Goal: Information Seeking & Learning: Learn about a topic

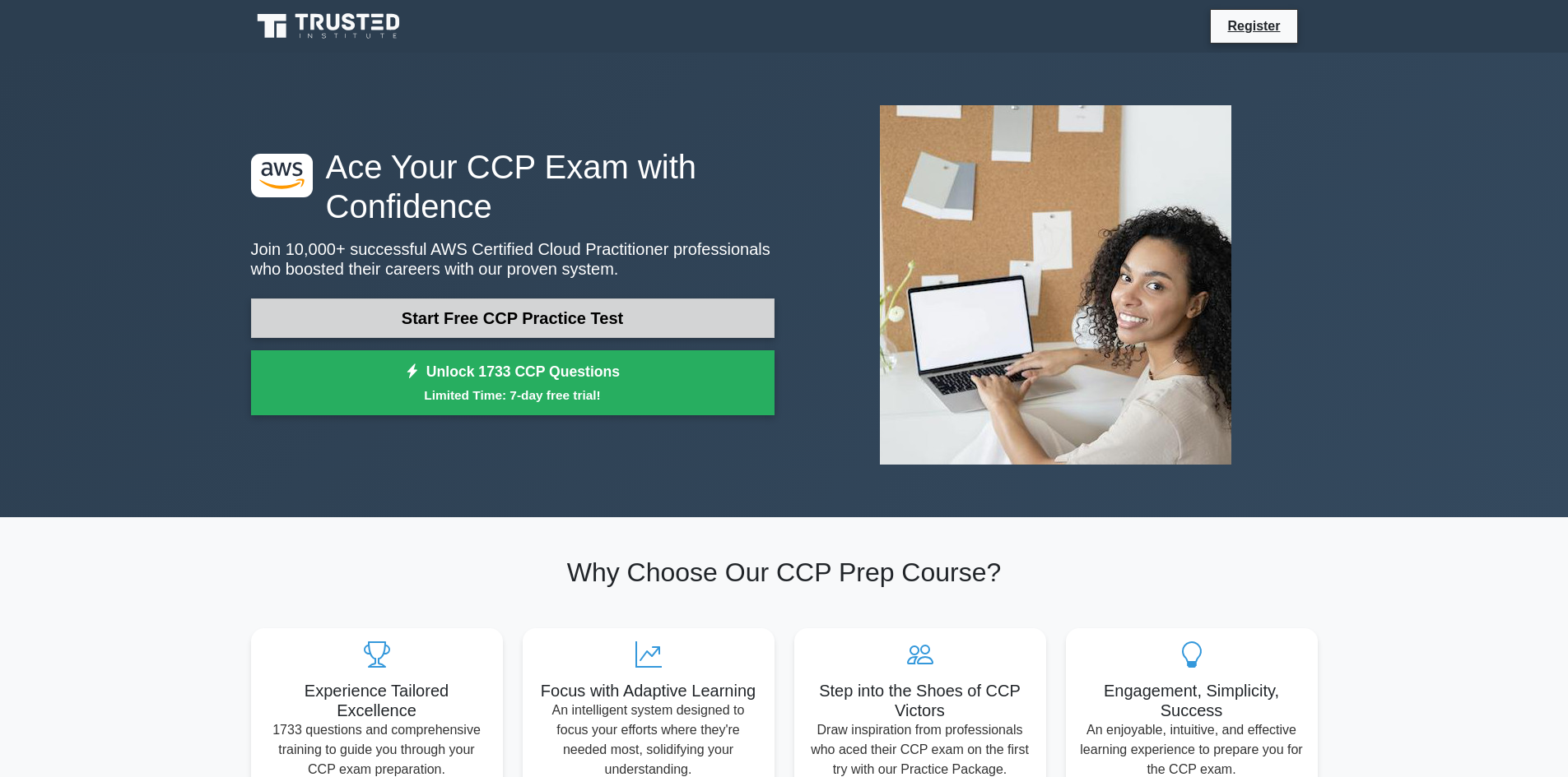
click at [525, 307] on link "Start Free CCP Practice Test" at bounding box center [512, 318] width 523 height 39
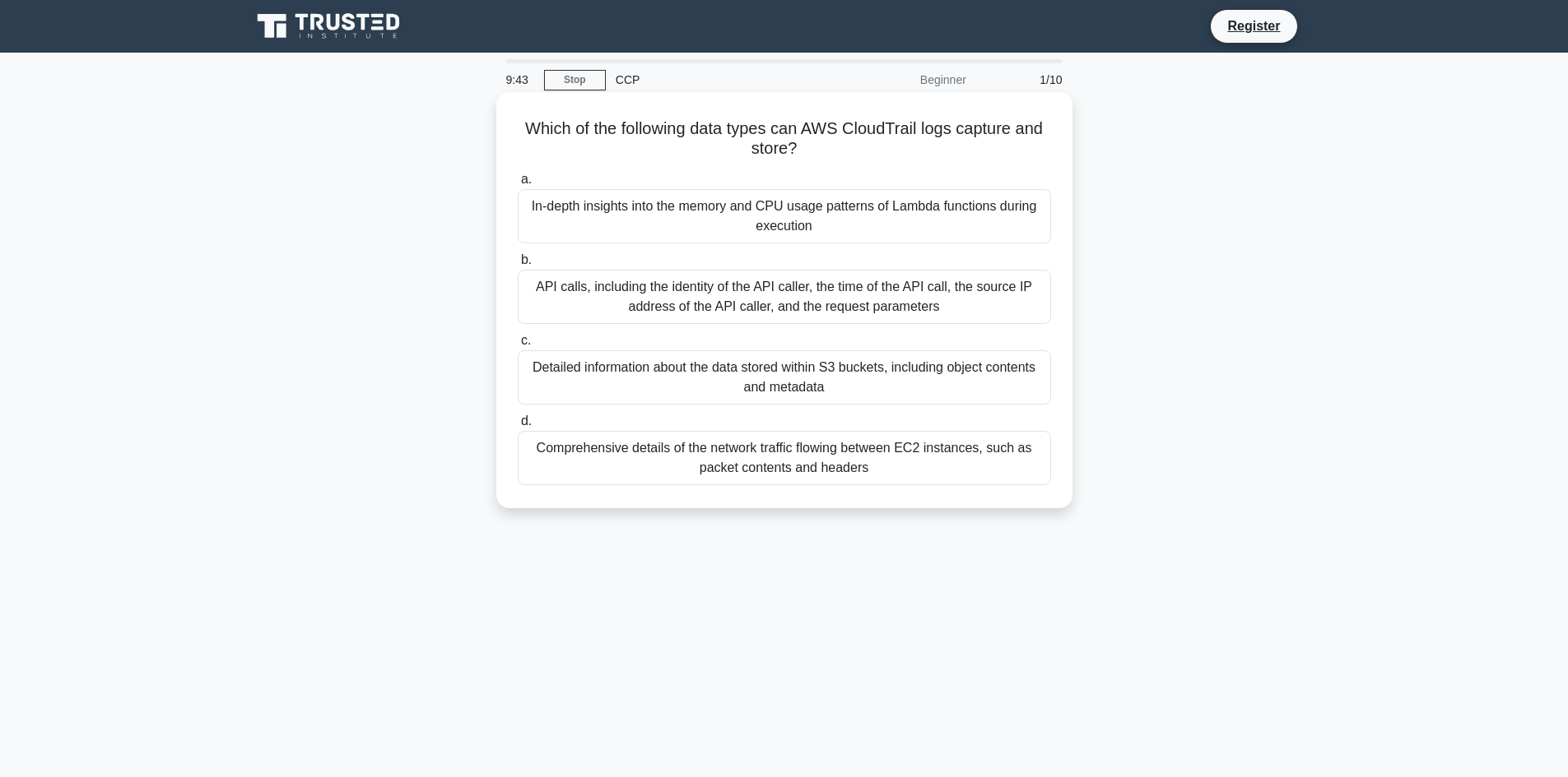
click at [673, 294] on div "API calls, including the identity of the API caller, the time of the API call, …" at bounding box center [784, 297] width 534 height 54
click at [518, 265] on input "b. API calls, including the identity of the API caller, the time of the API cal…" at bounding box center [518, 260] width 0 height 10
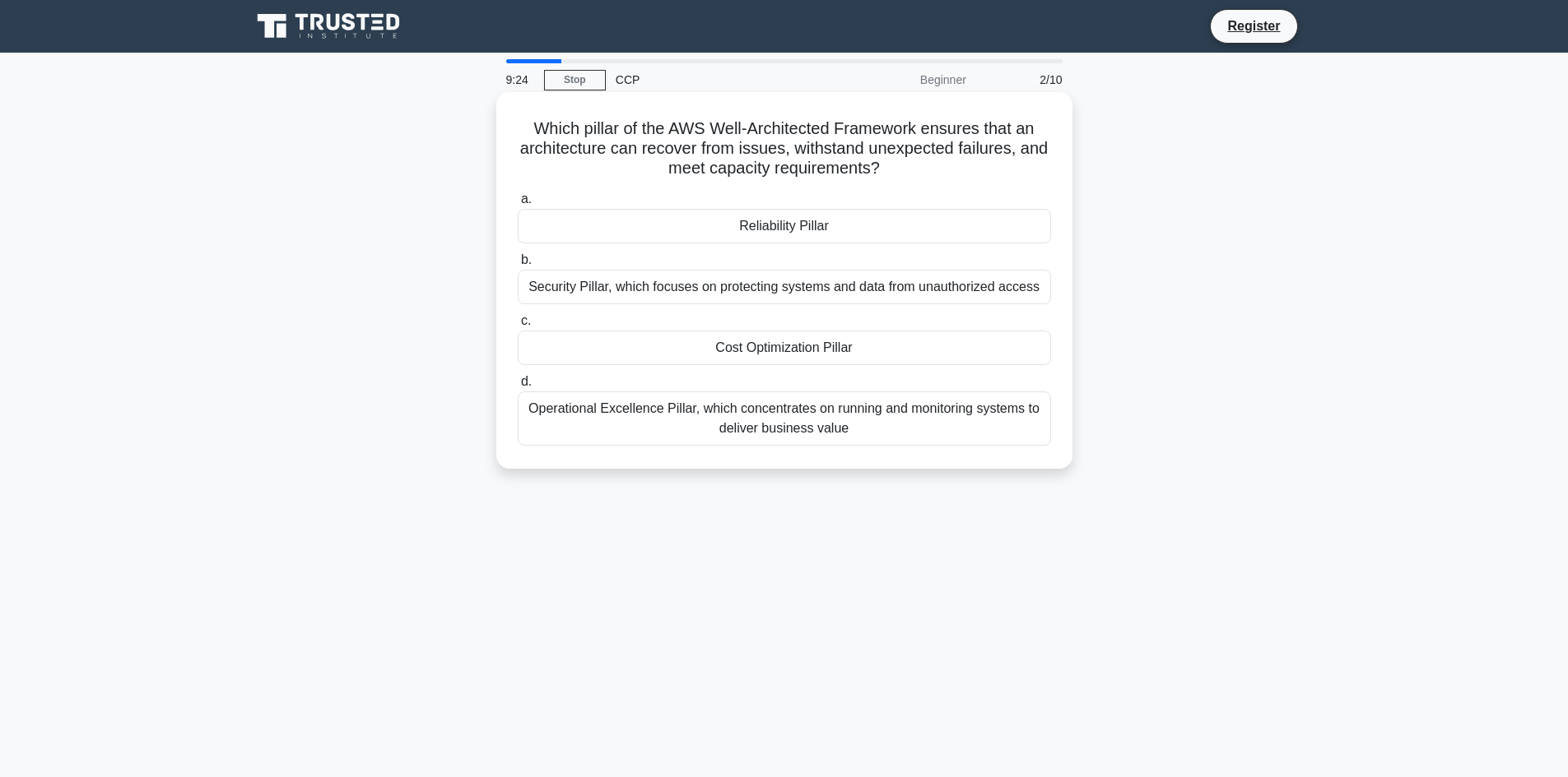
click at [798, 226] on div "Reliability Pillar" at bounding box center [784, 226] width 534 height 35
click at [518, 204] on input "a. Reliability Pillar" at bounding box center [518, 199] width 0 height 10
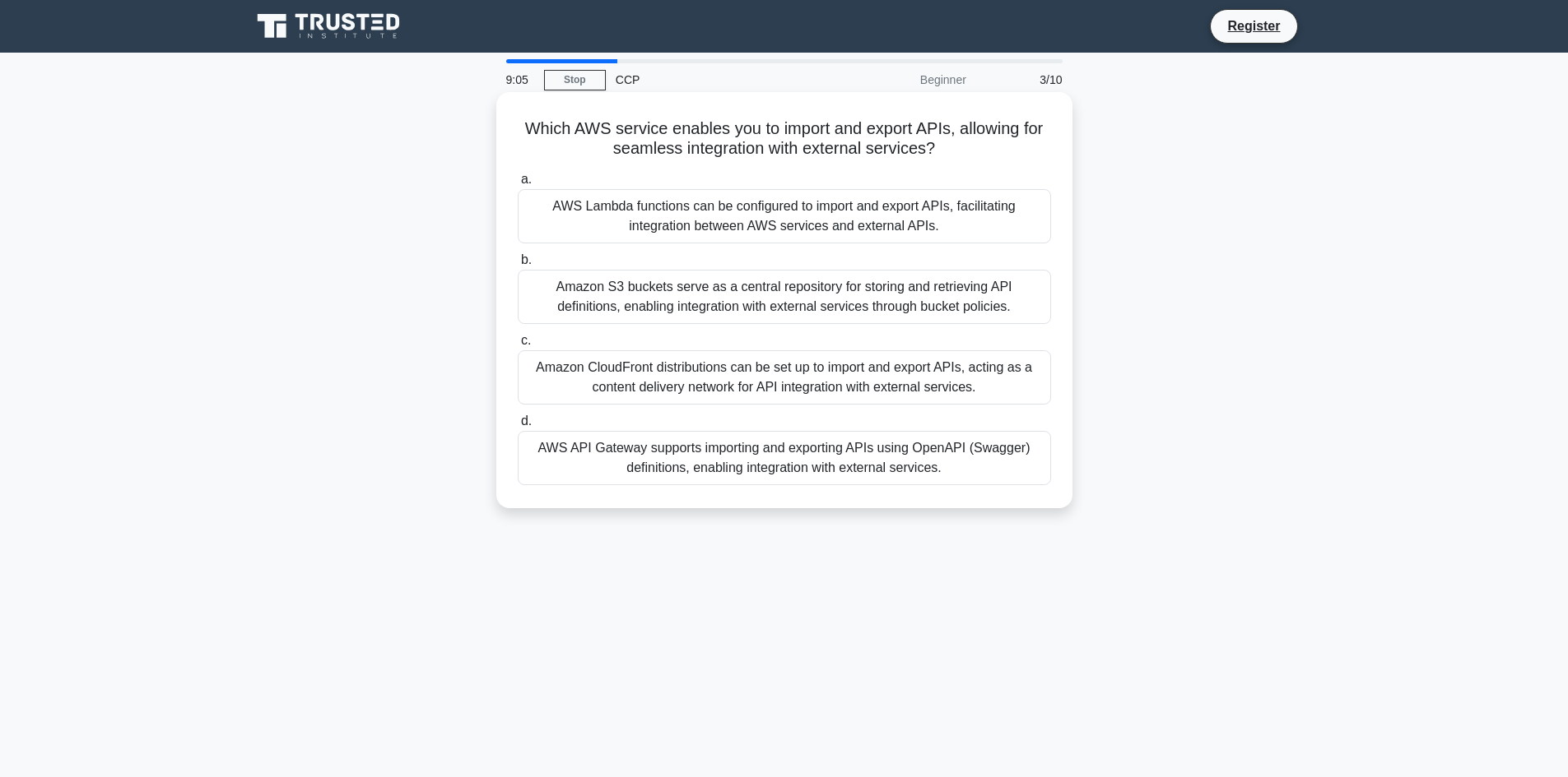
click at [887, 465] on div "AWS API Gateway supports importing and exporting APIs using OpenAPI (Swagger) d…" at bounding box center [784, 458] width 534 height 54
click at [518, 427] on input "d. AWS API Gateway supports importing and exporting APIs using OpenAPI (Swagger…" at bounding box center [518, 421] width 0 height 10
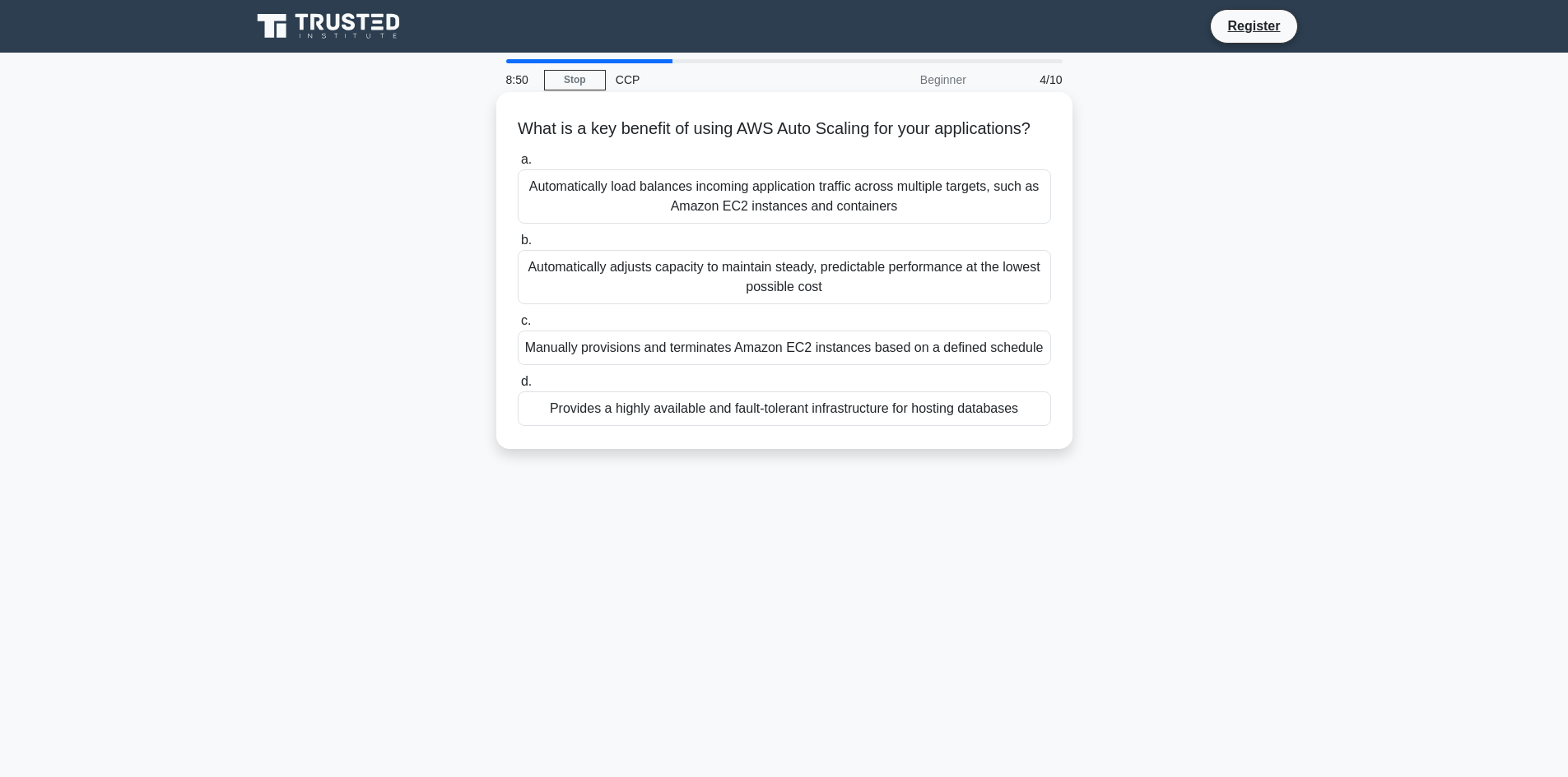
click at [870, 298] on div "Automatically adjusts capacity to maintain steady, predictable performance at t…" at bounding box center [784, 277] width 534 height 54
click at [518, 246] on input "b. Automatically adjusts capacity to maintain steady, predictable performance a…" at bounding box center [518, 240] width 0 height 10
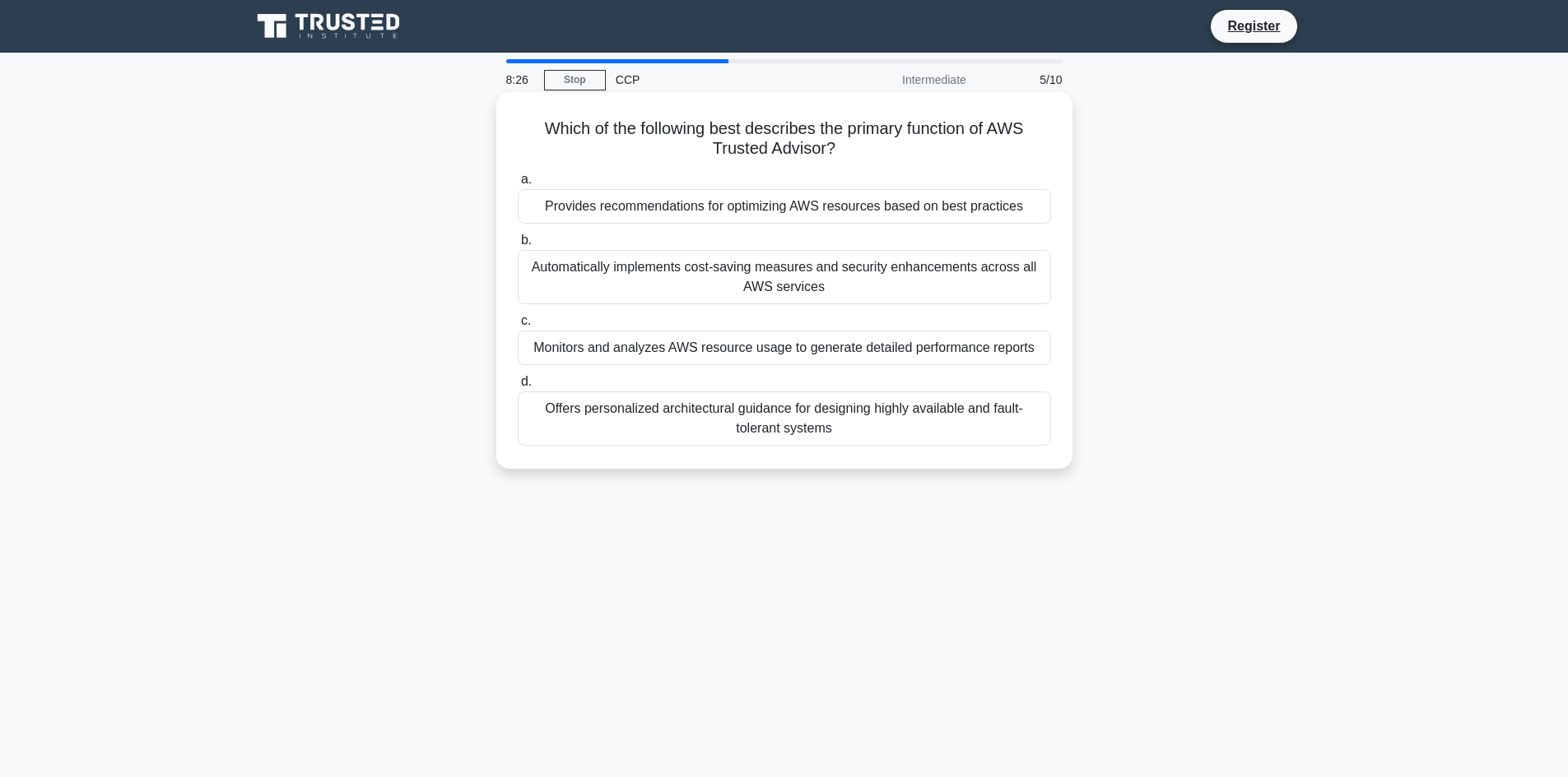
click at [814, 425] on div "Offers personalized architectural guidance for designing highly available and f…" at bounding box center [784, 419] width 534 height 54
click at [518, 387] on input "d. Offers personalized architectural guidance for designing highly available an…" at bounding box center [518, 382] width 0 height 10
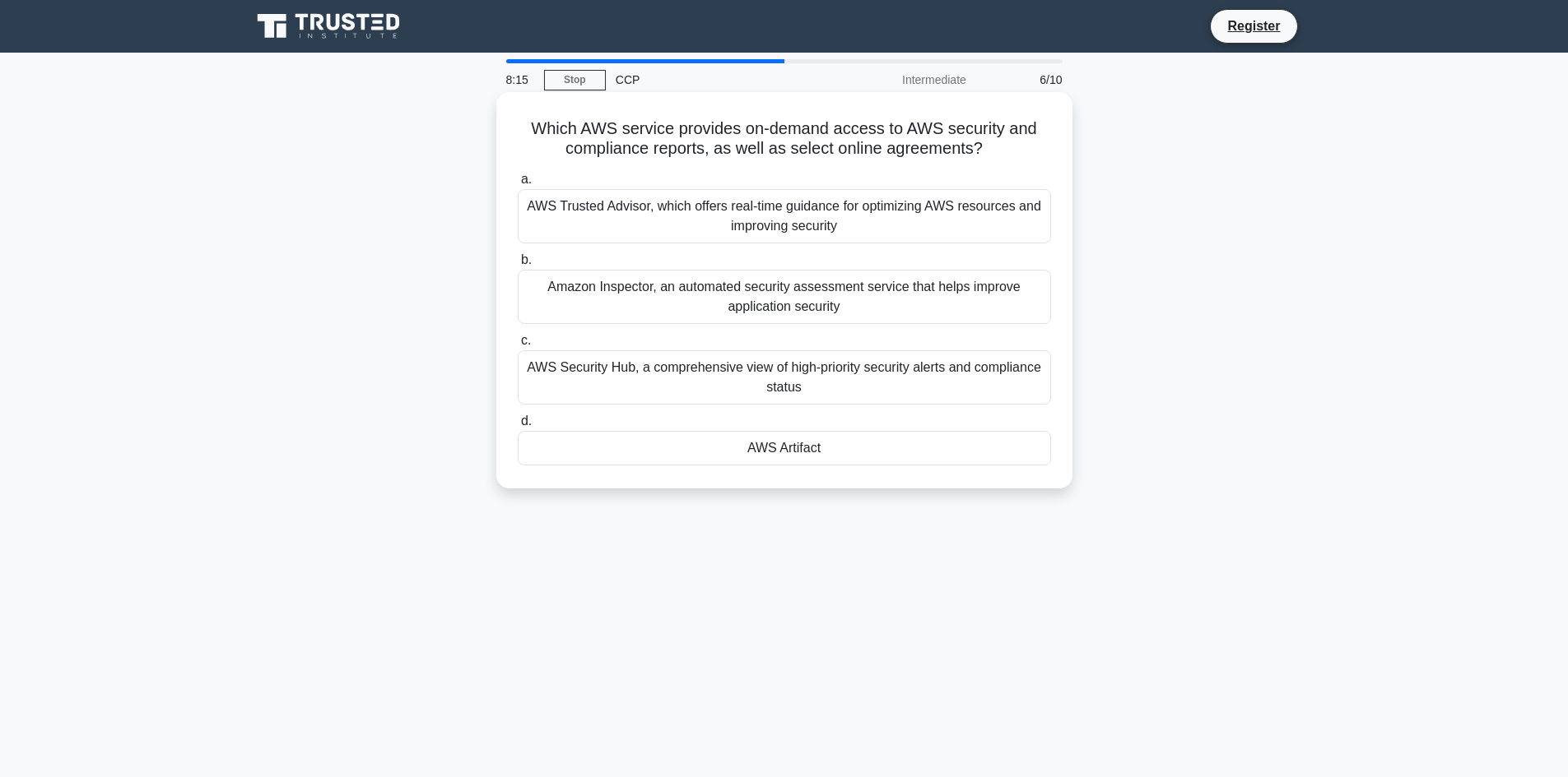
click at [911, 373] on div "AWS Security Hub, a comprehensive view of high-priority security alerts and com…" at bounding box center [784, 378] width 534 height 54
click at [518, 346] on input "c. AWS Security Hub, a comprehensive view of high-priority security alerts and …" at bounding box center [518, 341] width 0 height 10
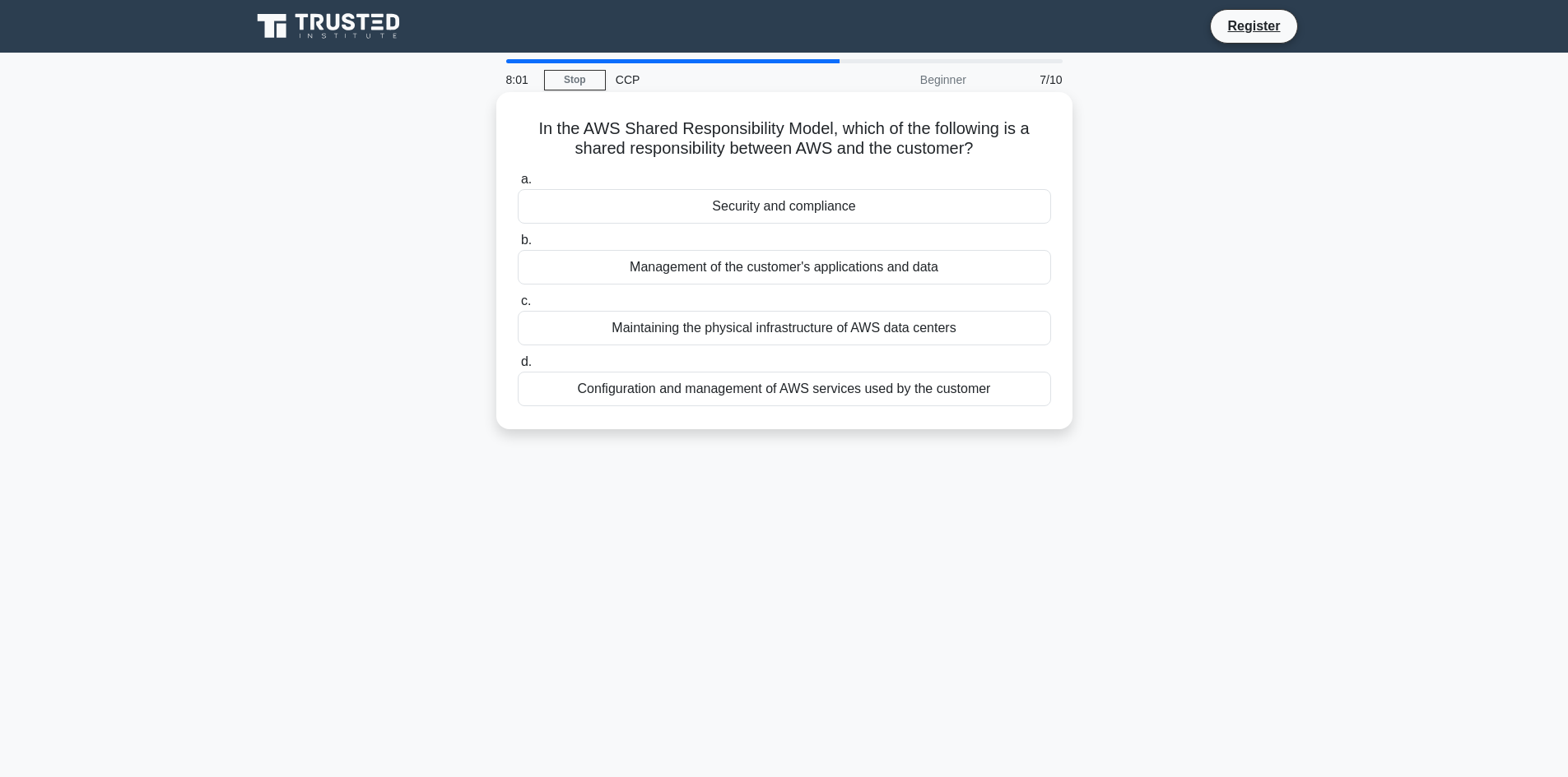
click at [877, 330] on div "Maintaining the physical infrastructure of AWS data centers" at bounding box center [784, 328] width 534 height 35
click at [518, 307] on input "c. Maintaining the physical infrastructure of AWS data centers" at bounding box center [518, 301] width 0 height 10
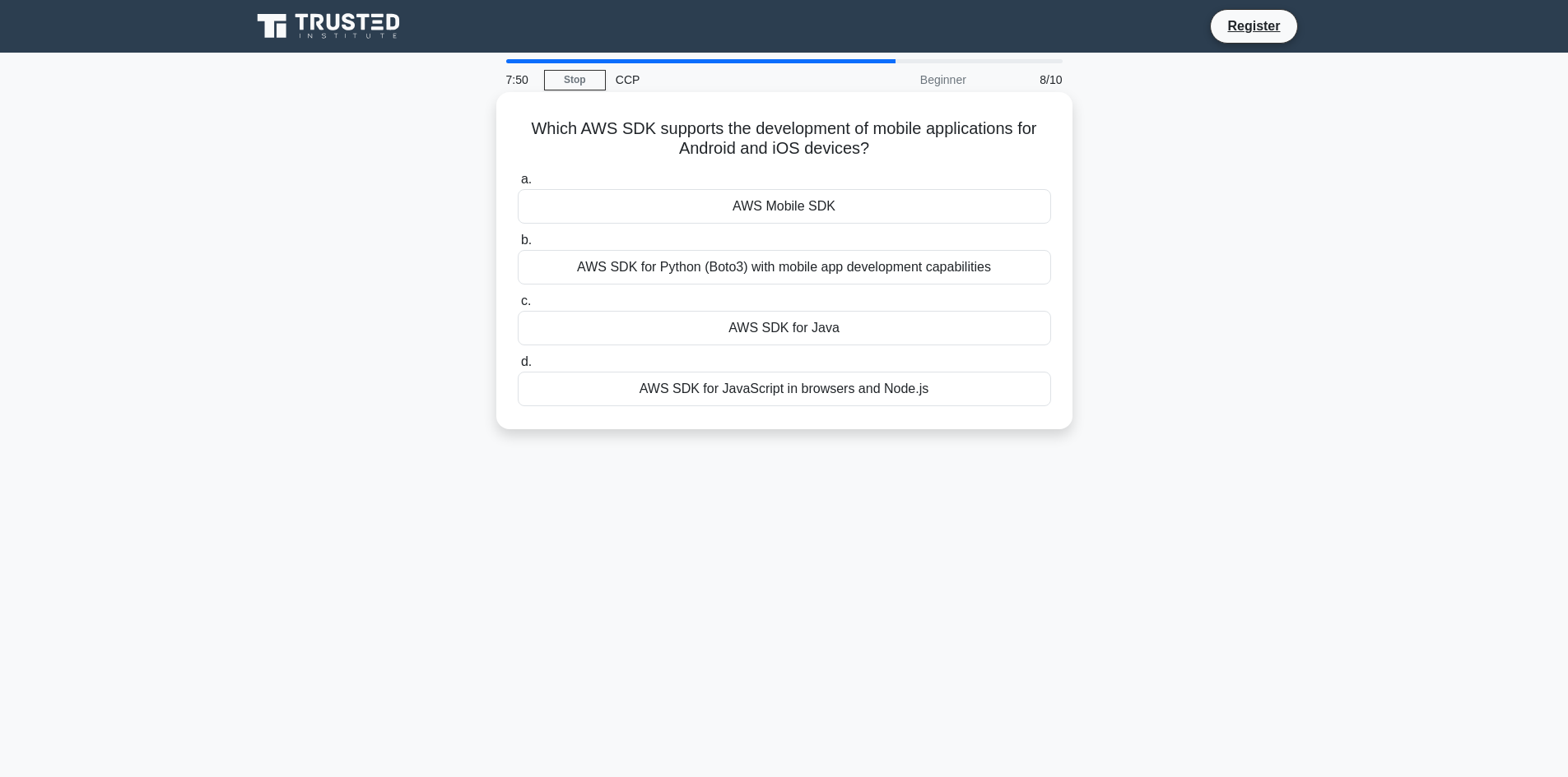
click at [865, 273] on div "AWS SDK for Python (Boto3) with mobile app development capabilities" at bounding box center [784, 267] width 534 height 35
click at [518, 246] on input "b. AWS SDK for Python (Boto3) with mobile app development capabilities" at bounding box center [518, 240] width 0 height 10
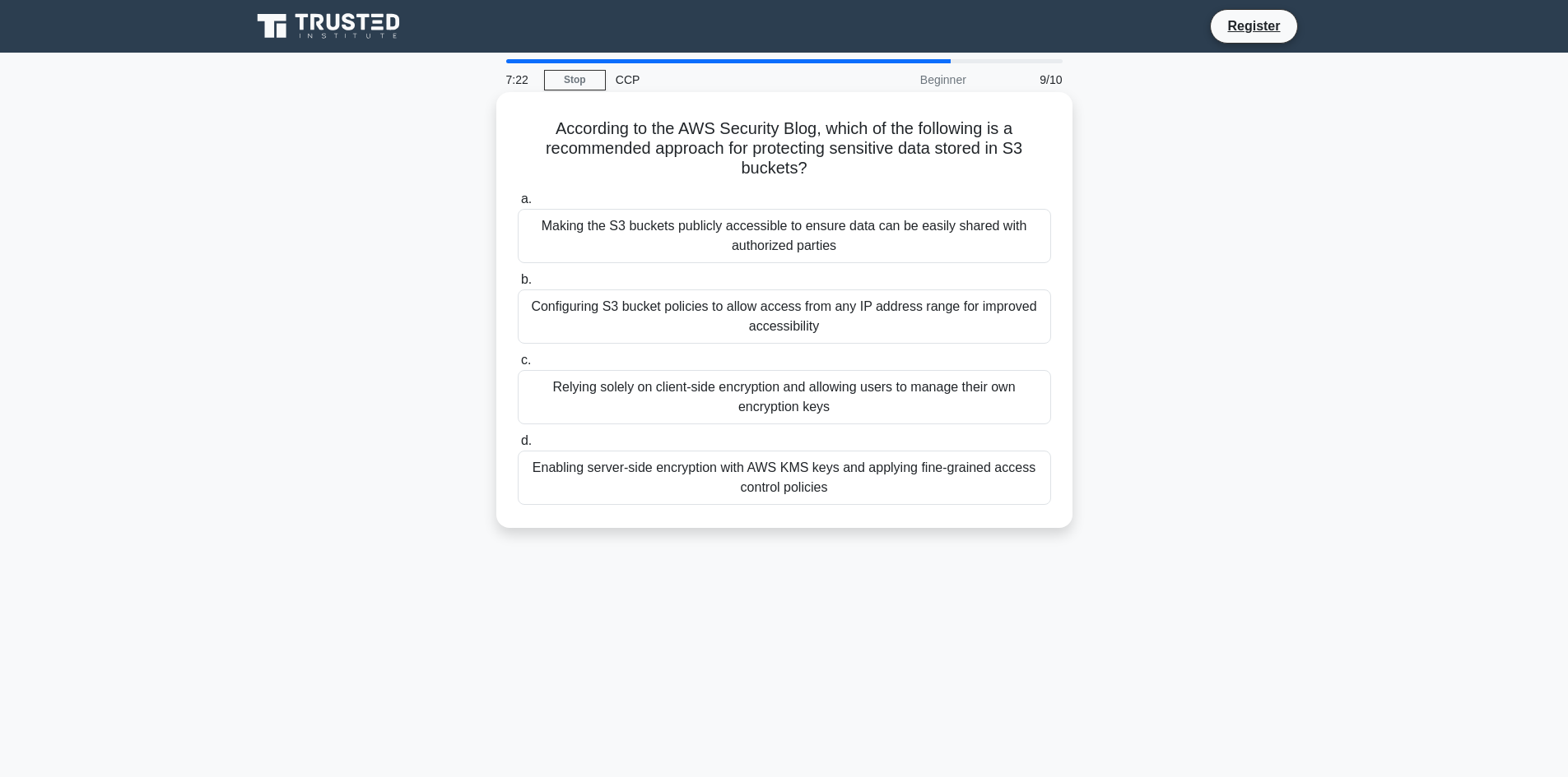
click at [939, 486] on div "Enabling server-side encryption with AWS KMS keys and applying fine-grained acc…" at bounding box center [784, 478] width 534 height 54
click at [518, 446] on input "d. Enabling server-side encryption with AWS KMS keys and applying fine-grained …" at bounding box center [518, 441] width 0 height 10
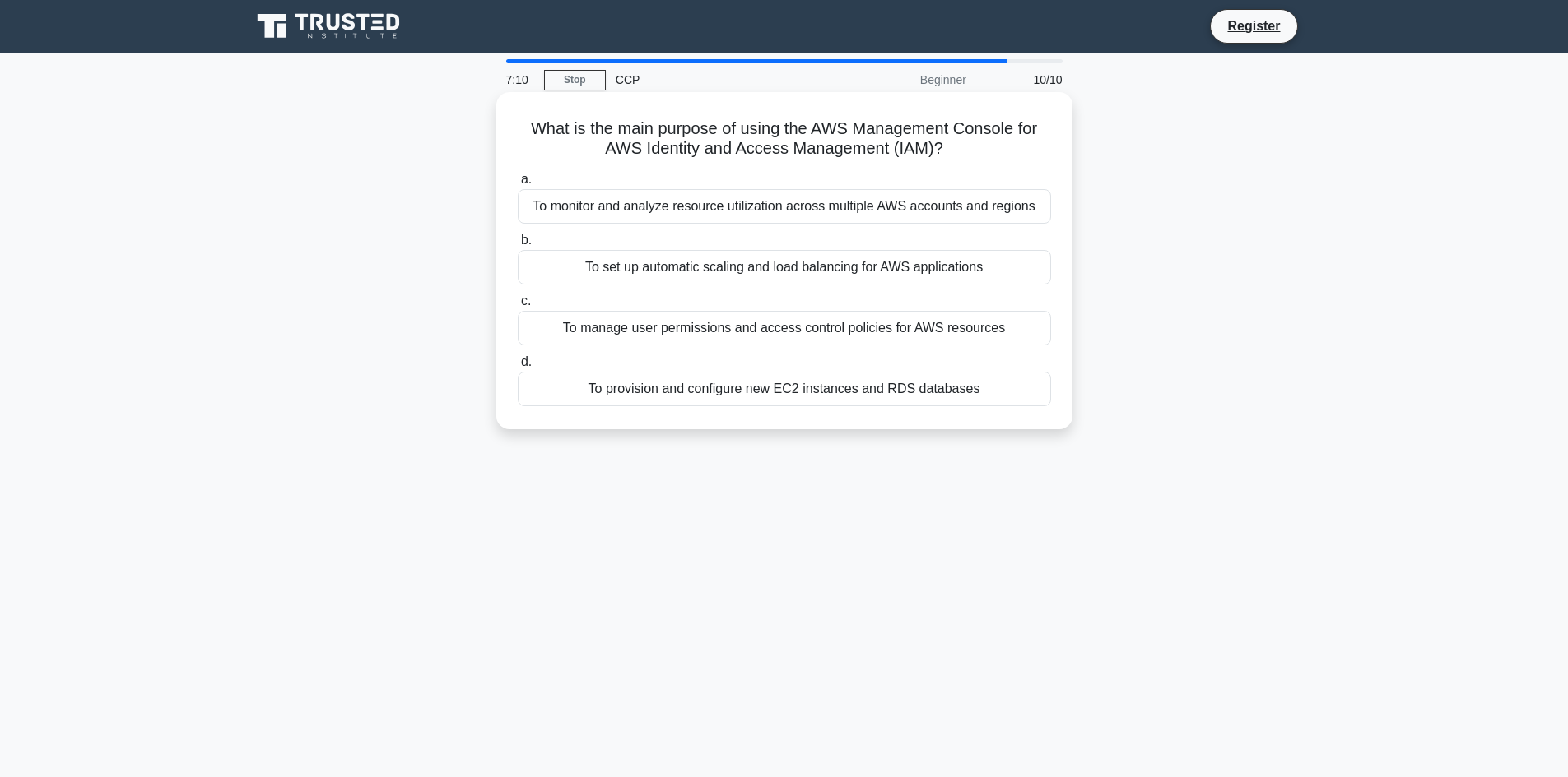
click at [988, 334] on div "To manage user permissions and access control policies for AWS resources" at bounding box center [784, 328] width 534 height 35
click at [518, 307] on input "c. To manage user permissions and access control policies for AWS resources" at bounding box center [518, 301] width 0 height 10
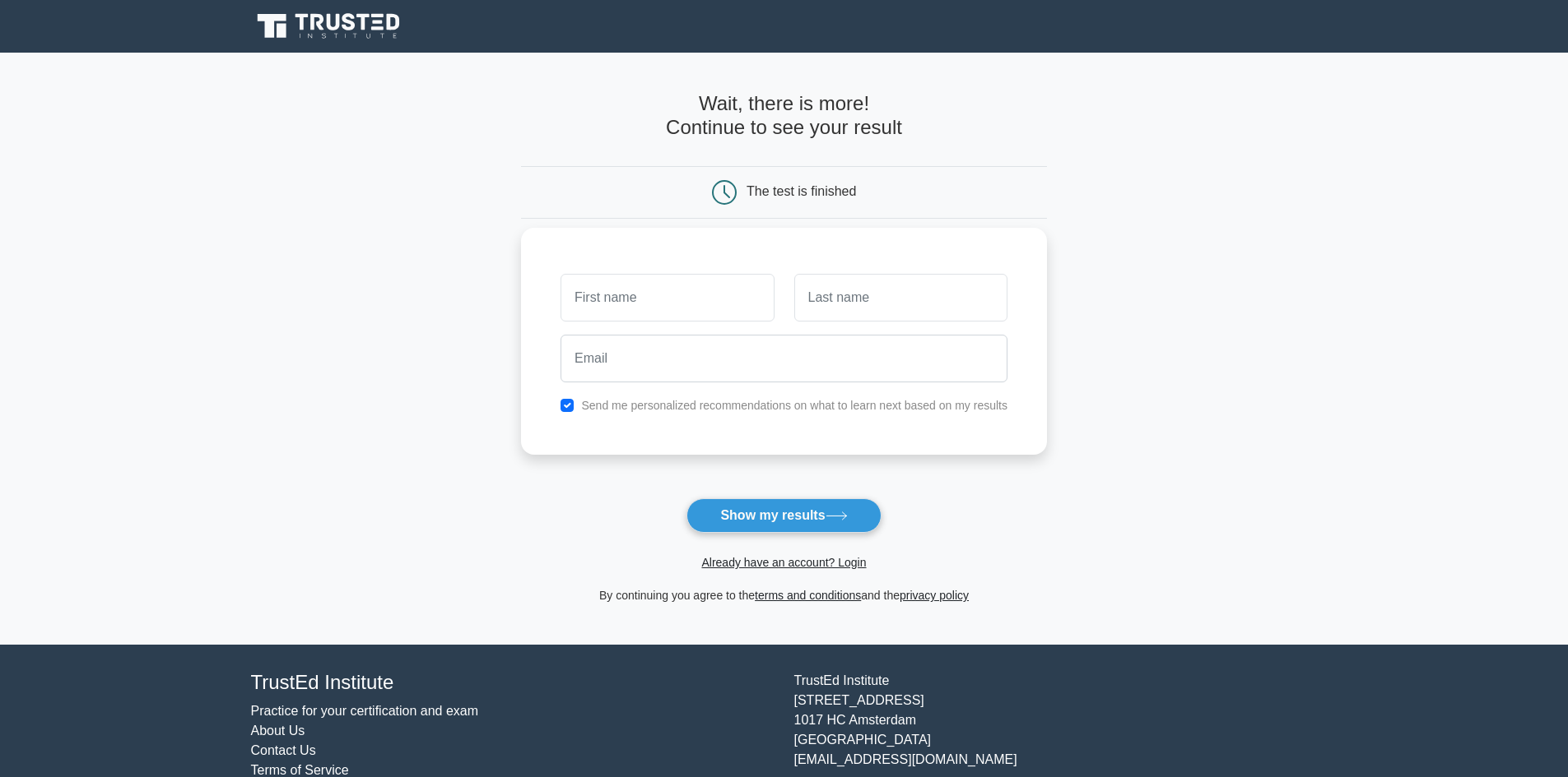
click at [630, 298] on input "text" at bounding box center [667, 298] width 213 height 48
click at [611, 294] on input "text" at bounding box center [667, 298] width 213 height 48
type input "Tiago"
type input "Moscoski"
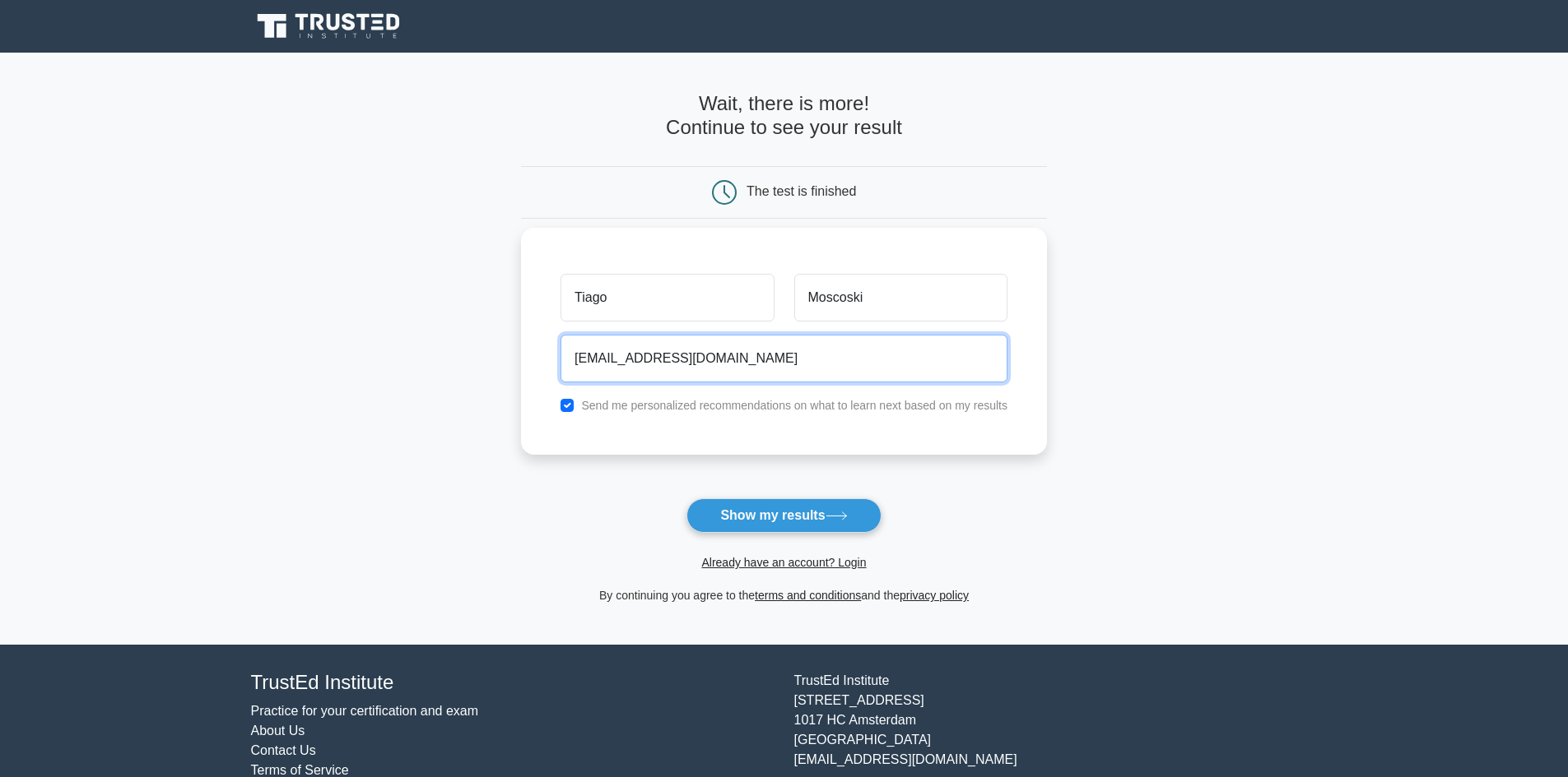
type input "tiago.moscoski@gmail.com"
click at [568, 405] on input "checkbox" at bounding box center [567, 405] width 13 height 13
checkbox input "false"
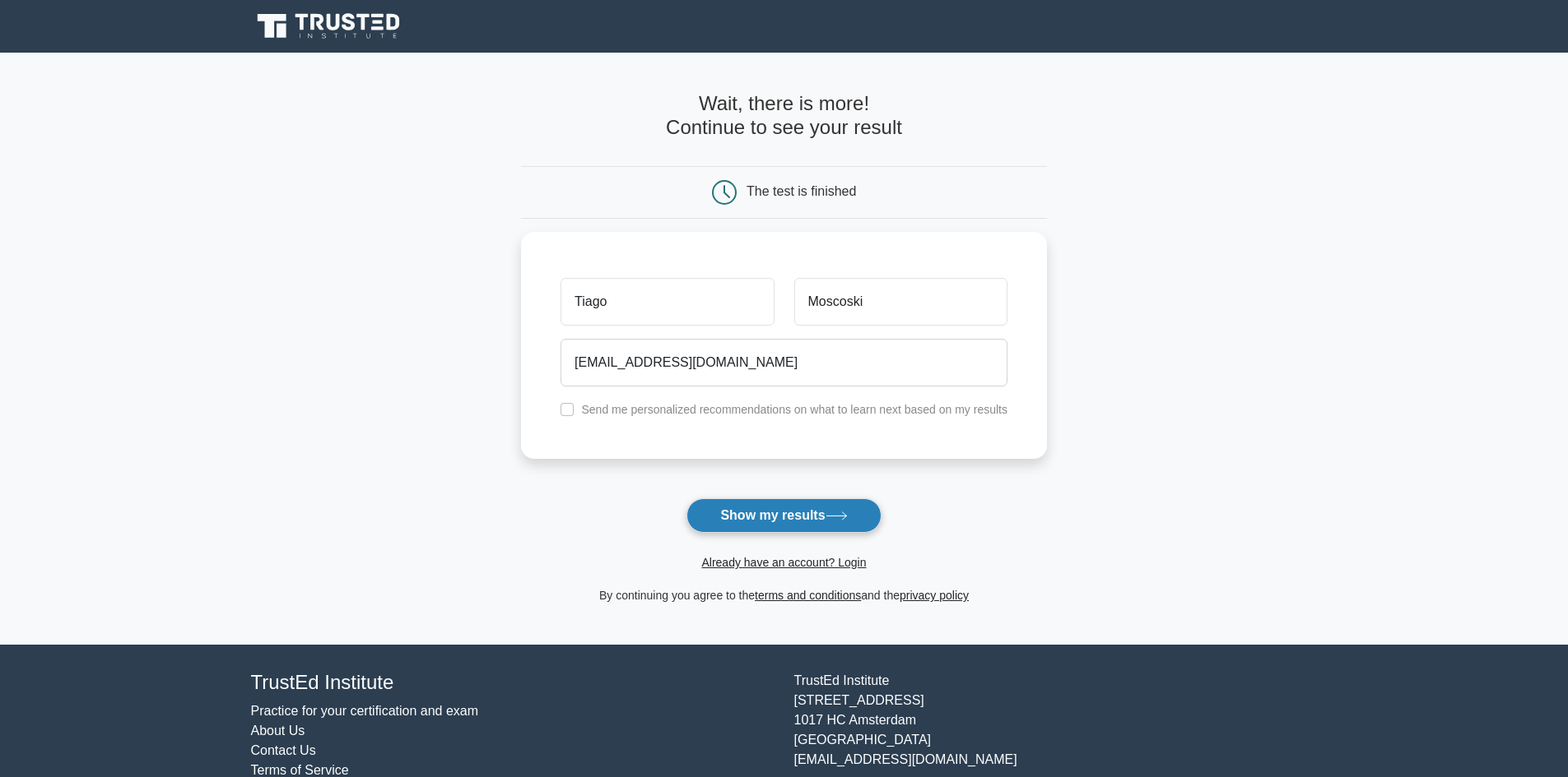
click at [784, 515] on button "Show my results" at bounding box center [783, 516] width 194 height 35
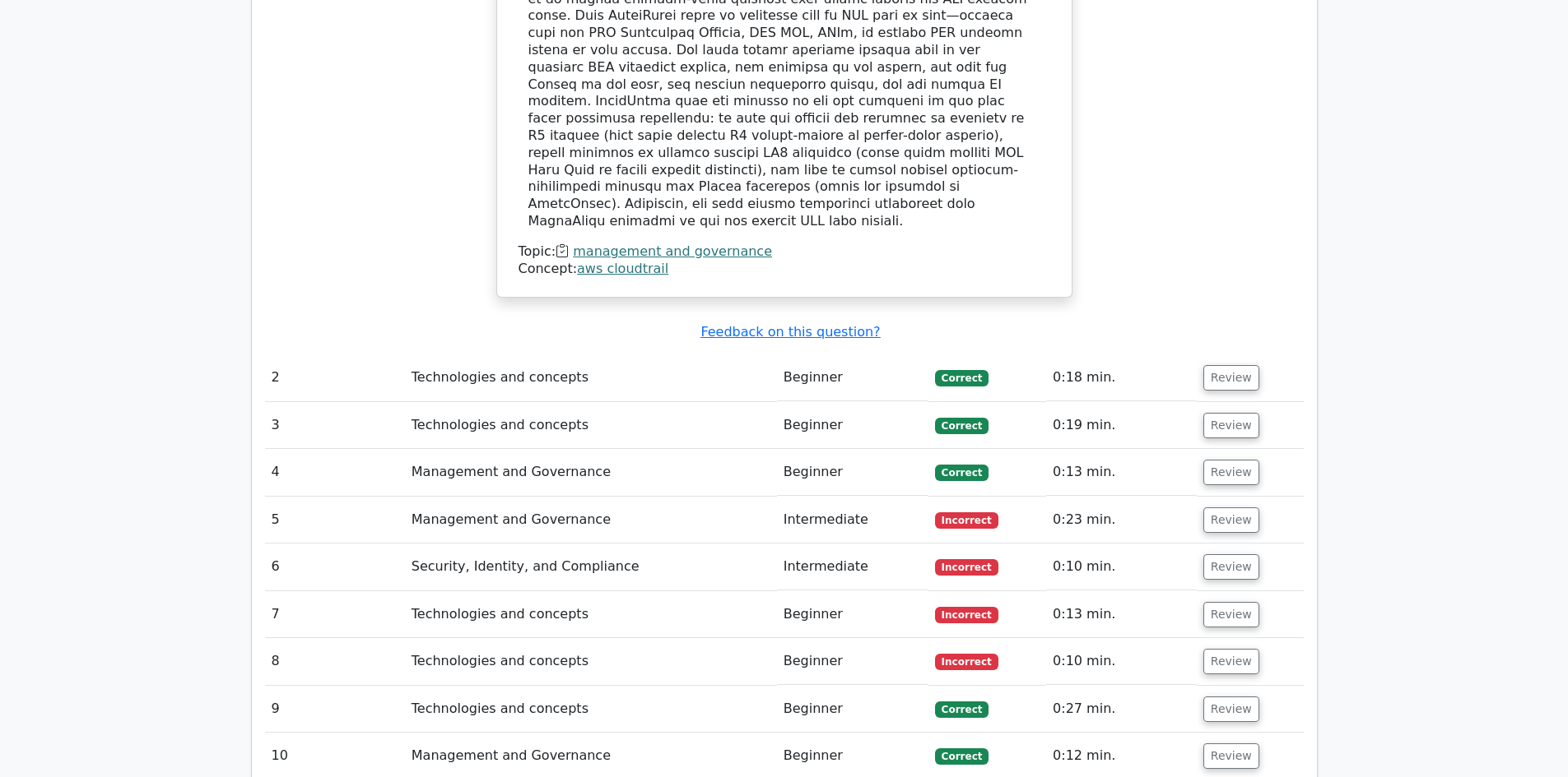
scroll to position [1892, 0]
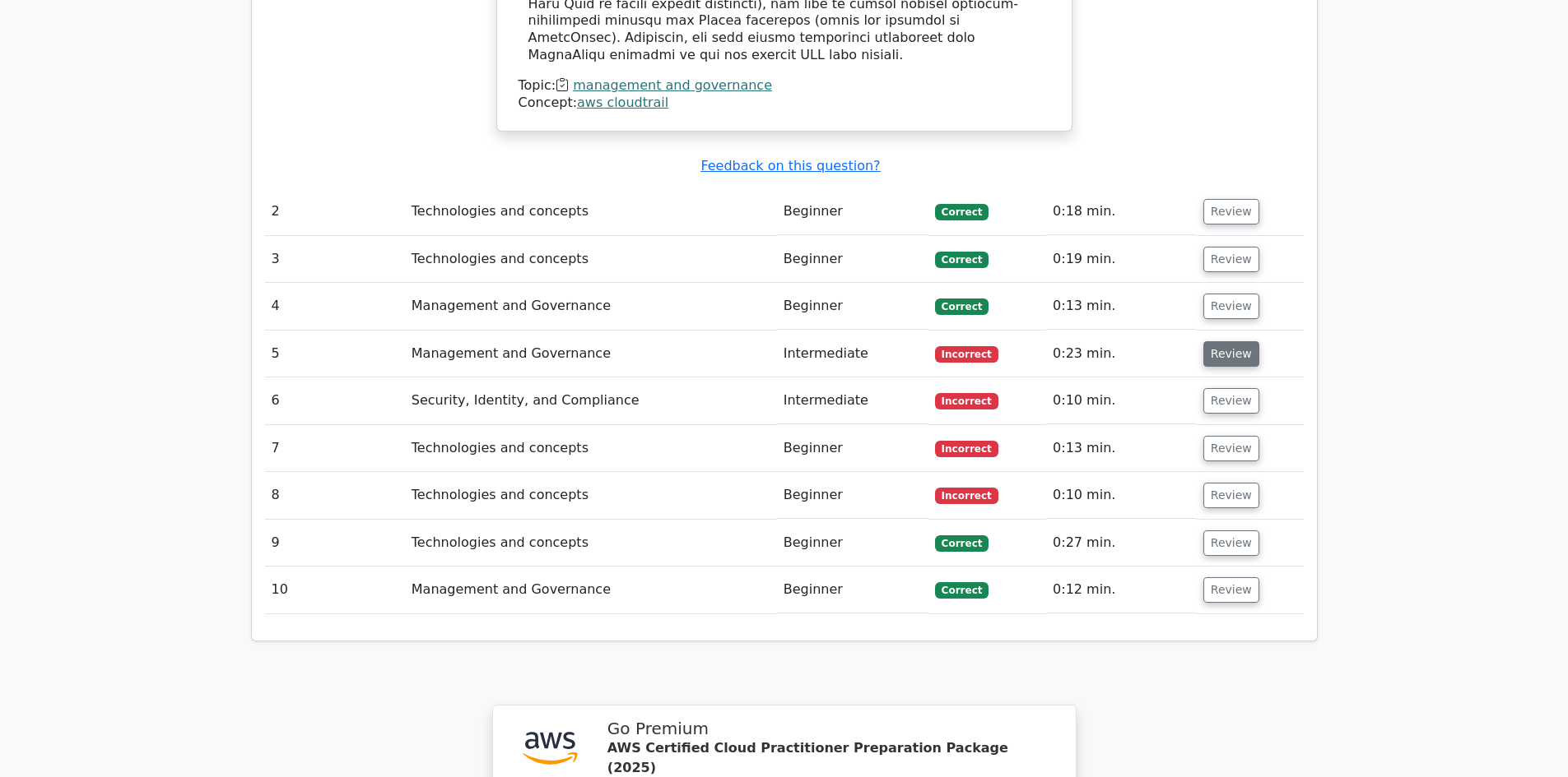
click at [1230, 341] on button "Review" at bounding box center [1231, 353] width 56 height 25
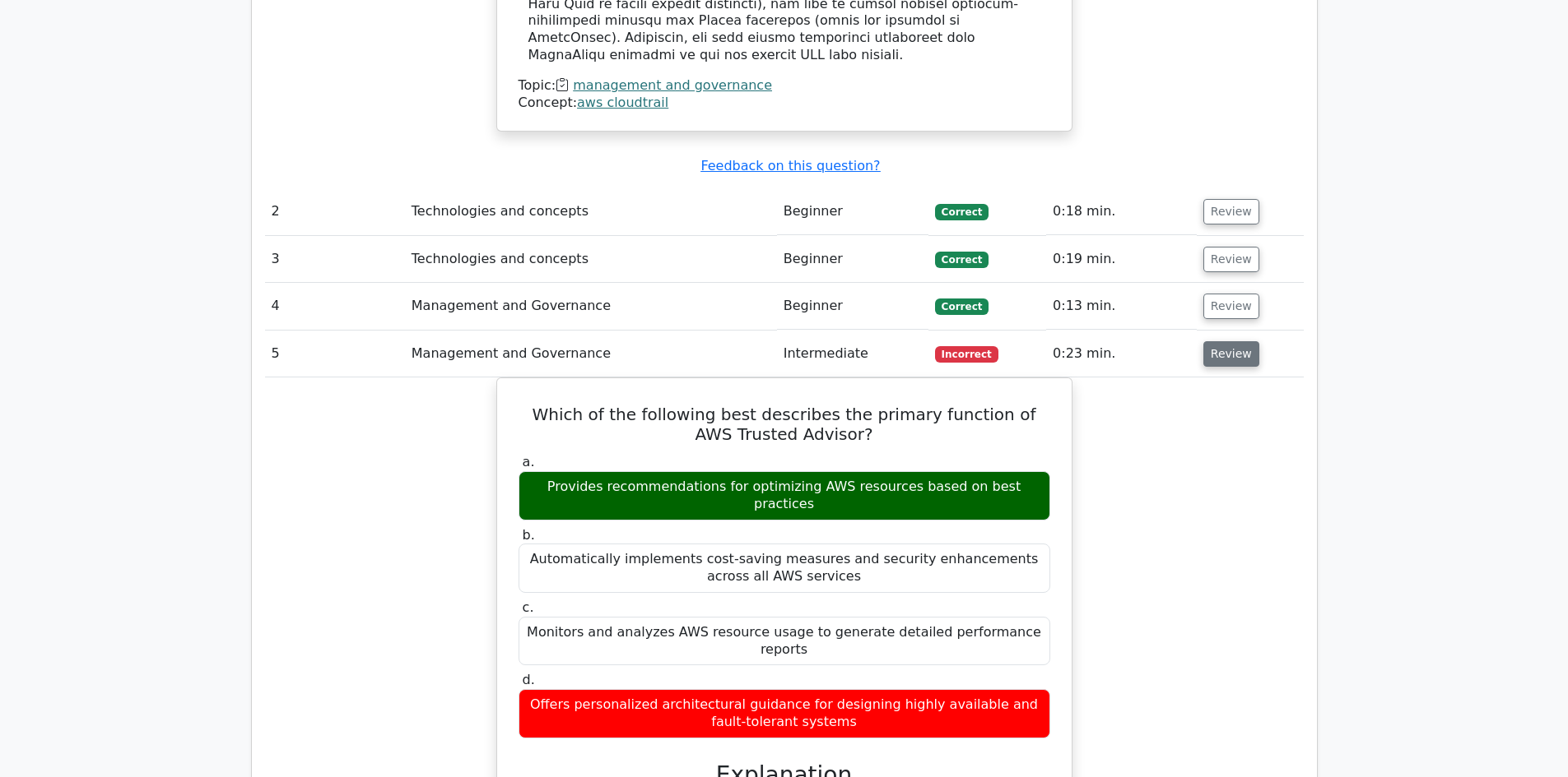
click at [1238, 341] on button "Review" at bounding box center [1231, 353] width 56 height 25
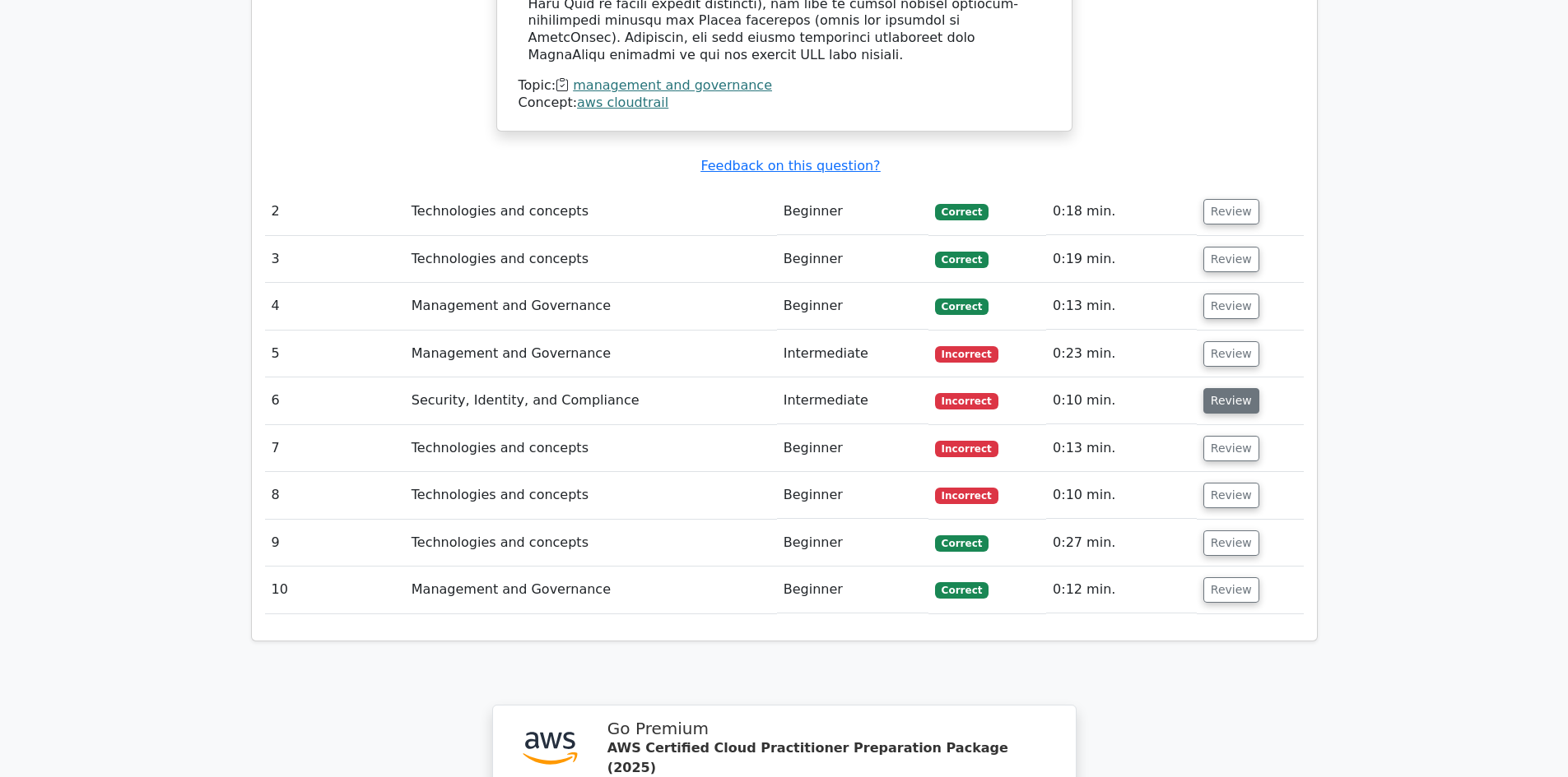
click at [1244, 388] on button "Review" at bounding box center [1231, 400] width 56 height 25
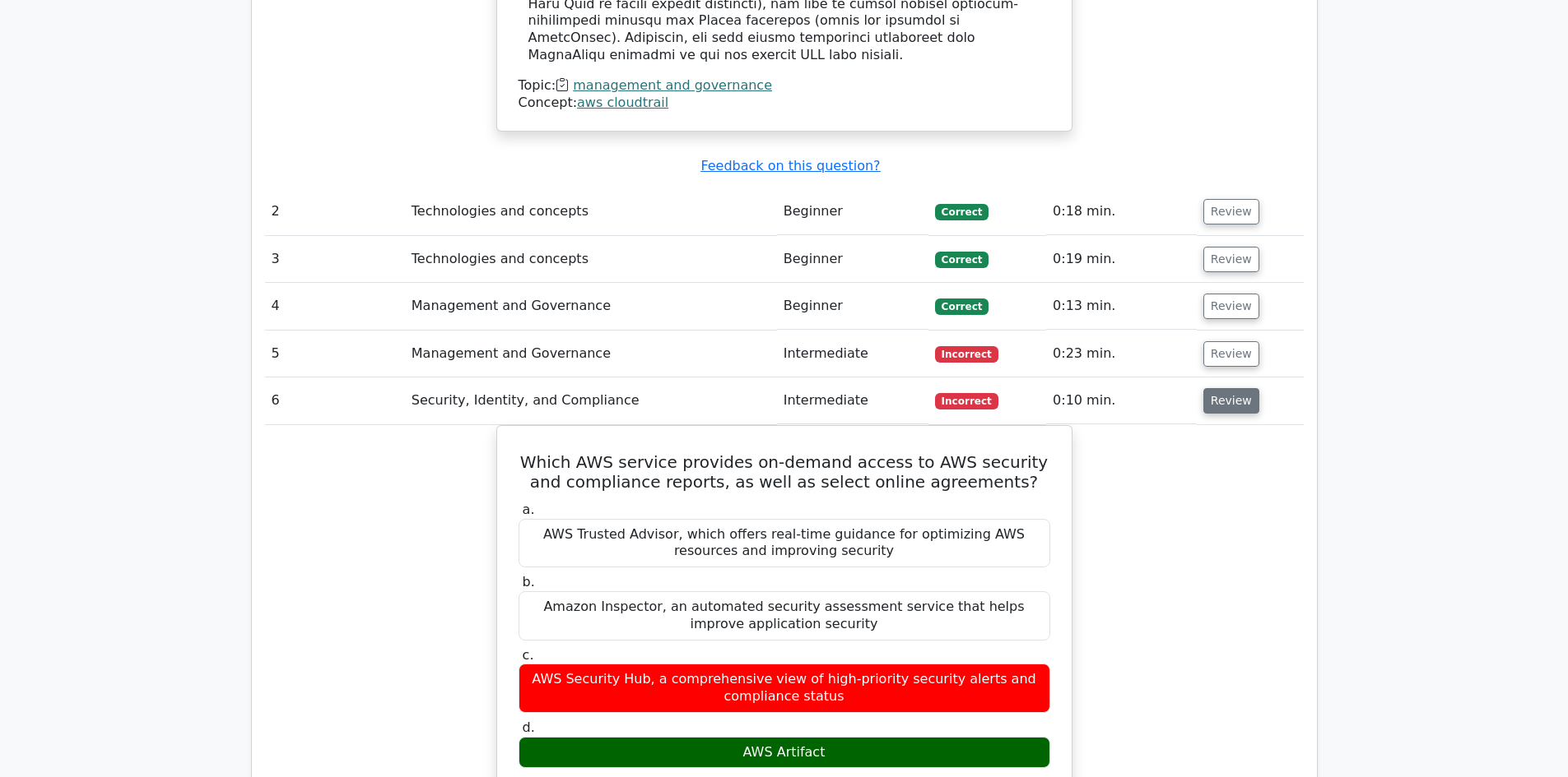
click at [1239, 388] on button "Review" at bounding box center [1231, 400] width 56 height 25
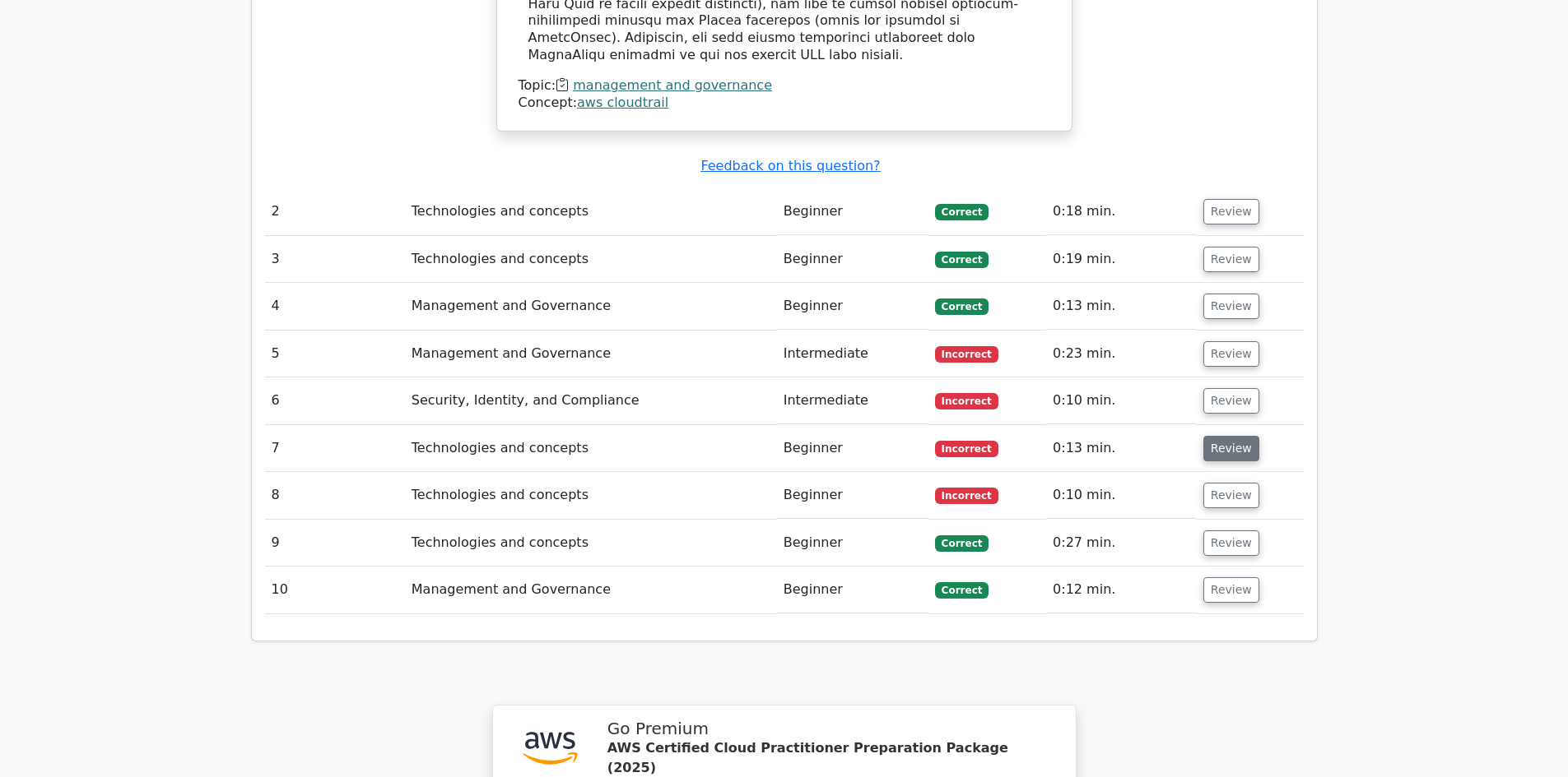
click at [1238, 436] on button "Review" at bounding box center [1231, 448] width 56 height 25
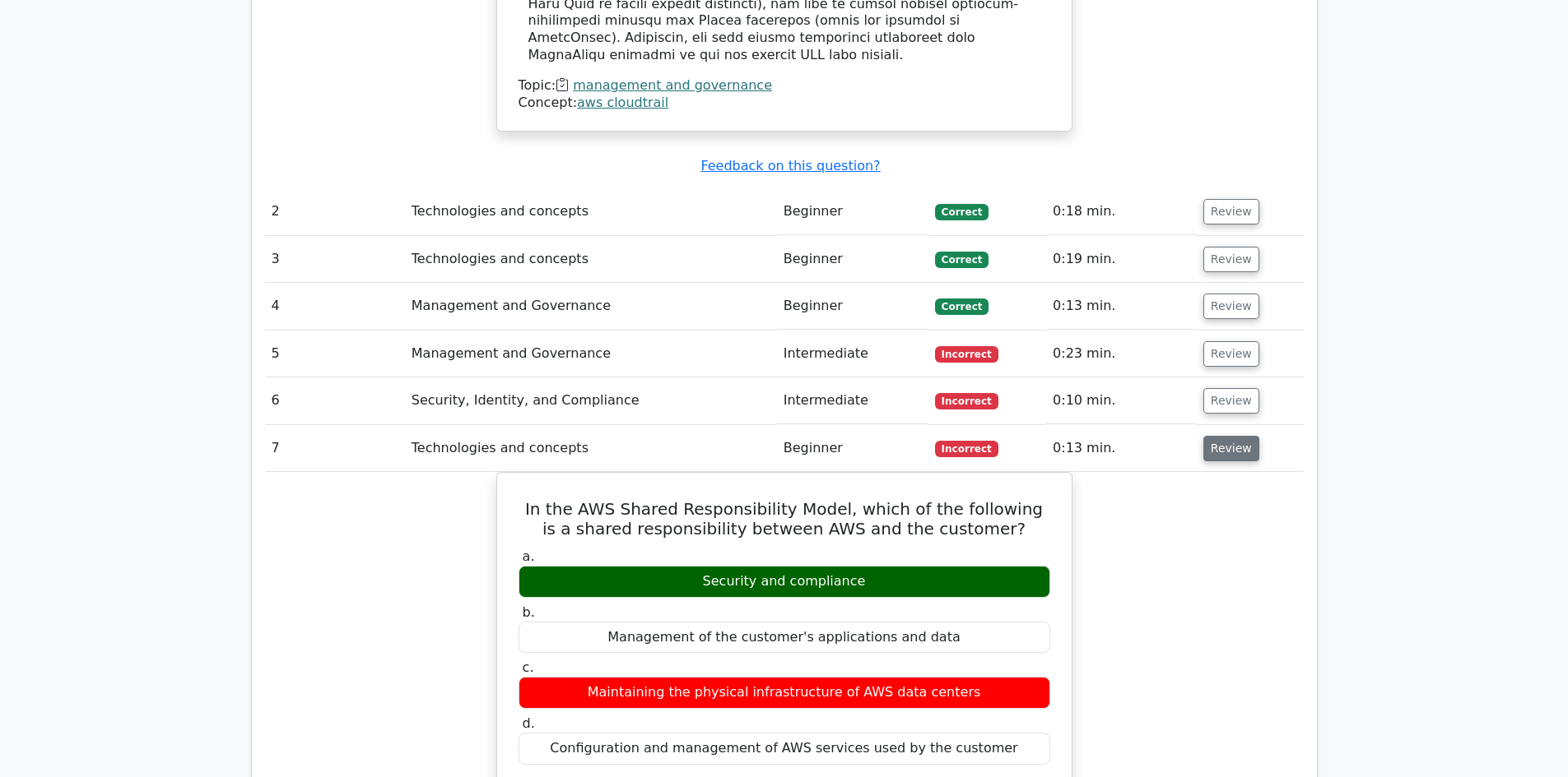
click at [1238, 436] on button "Review" at bounding box center [1231, 448] width 56 height 25
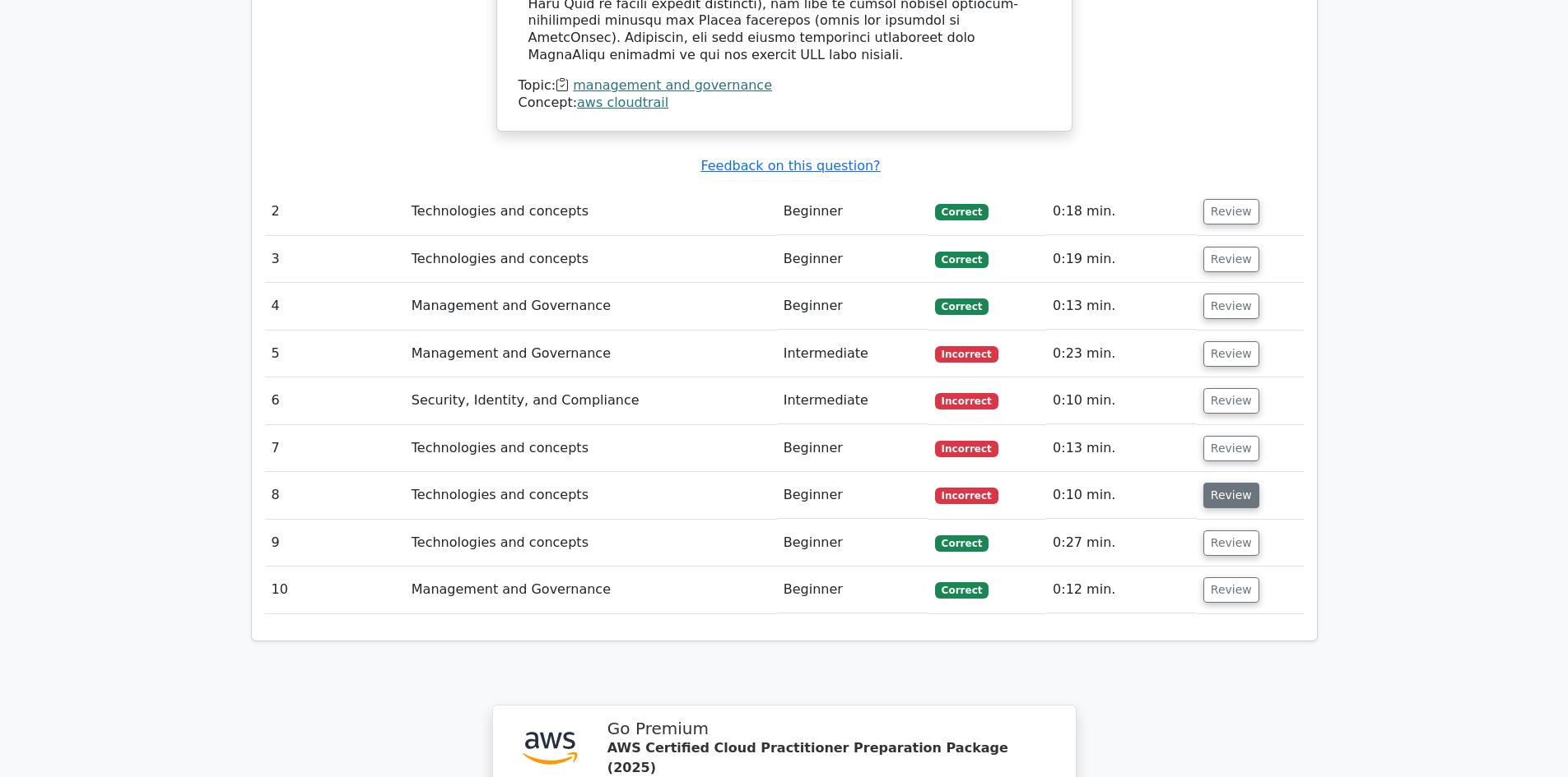
click at [1232, 483] on button "Review" at bounding box center [1231, 495] width 56 height 25
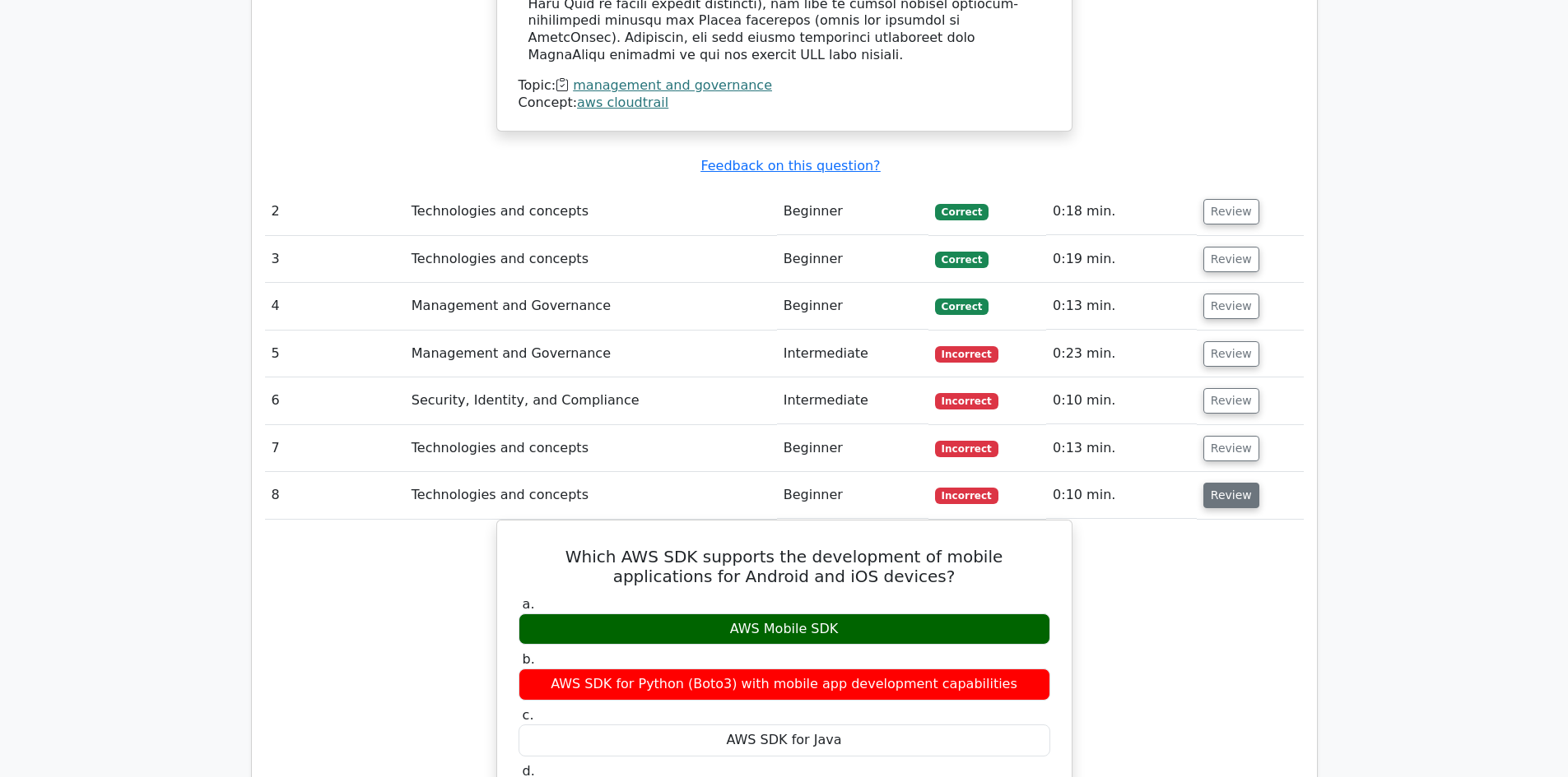
click at [1232, 483] on button "Review" at bounding box center [1231, 495] width 56 height 25
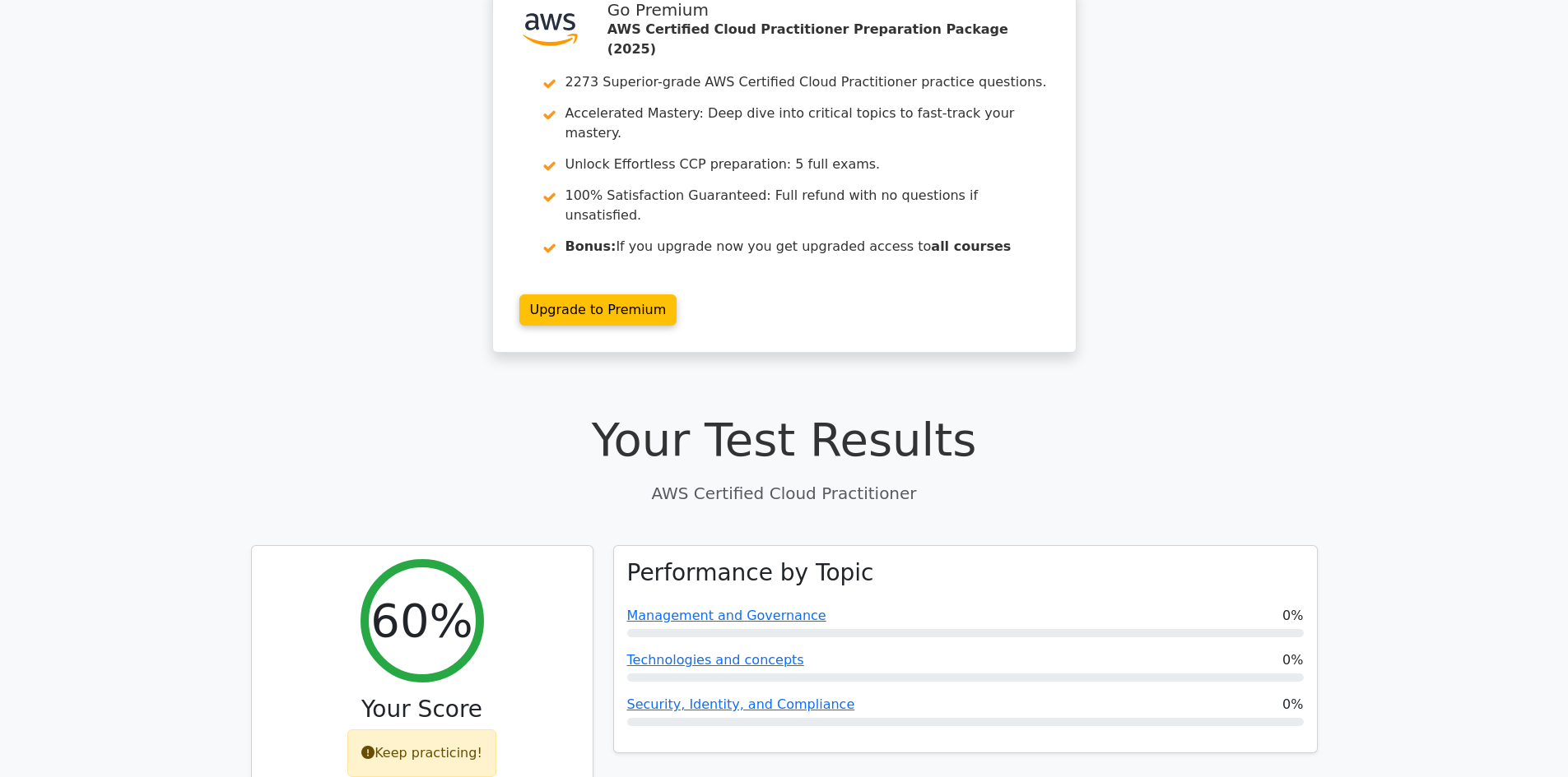
scroll to position [0, 0]
